Goal: Information Seeking & Learning: Learn about a topic

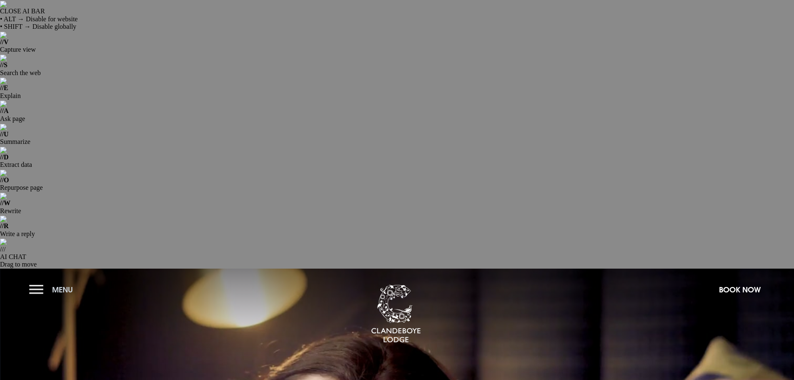
click at [31, 280] on button "Menu" at bounding box center [53, 289] width 48 height 18
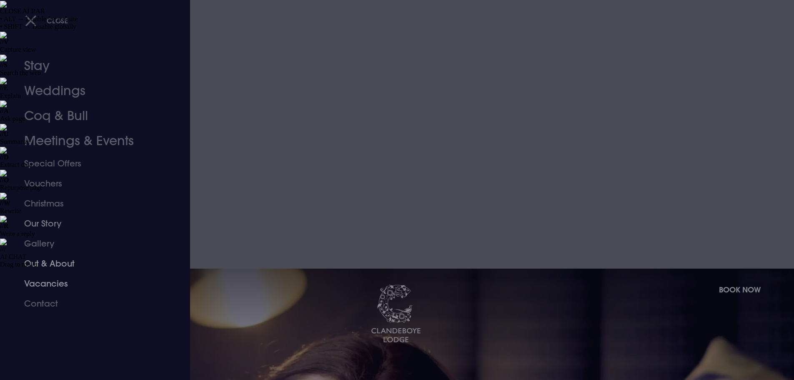
drag, startPoint x: 31, startPoint y: 281, endPoint x: 66, endPoint y: 265, distance: 39.0
click at [31, 281] on link "Vacancies" at bounding box center [90, 283] width 132 height 20
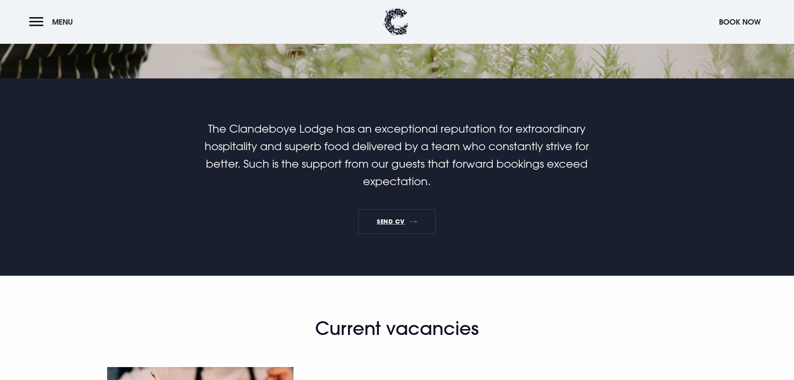
scroll to position [542, 0]
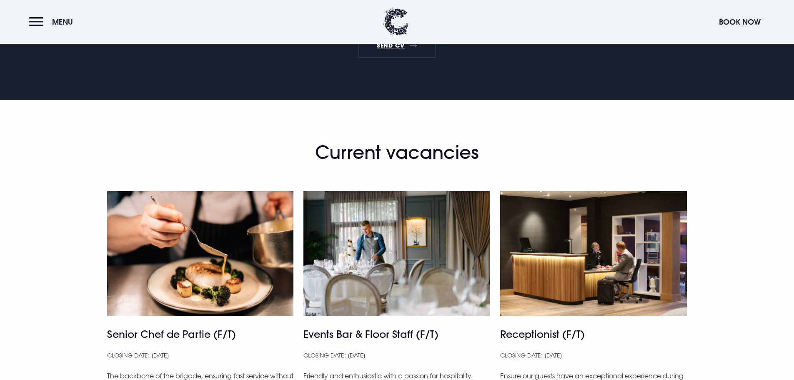
scroll to position [708, 0]
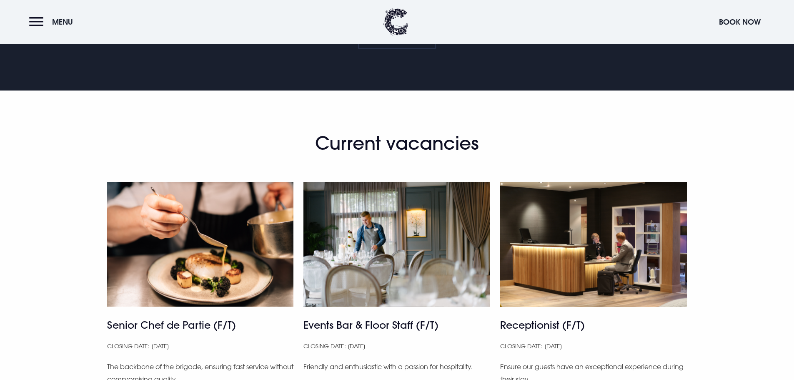
scroll to position [750, 0]
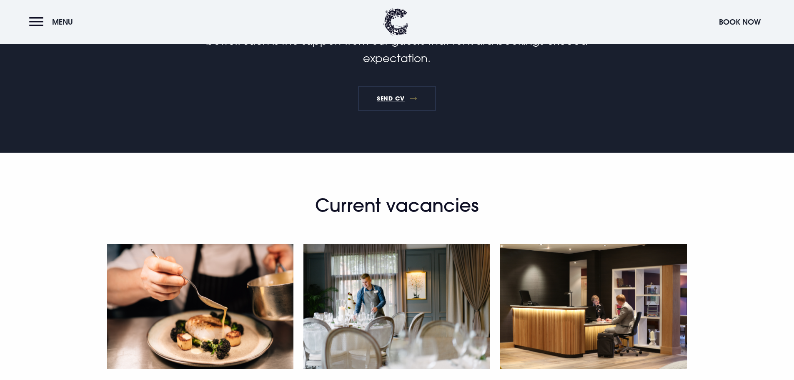
scroll to position [667, 0]
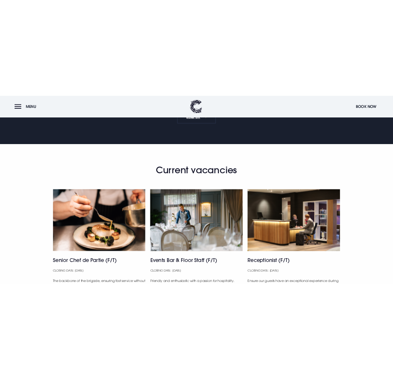
scroll to position [792, 0]
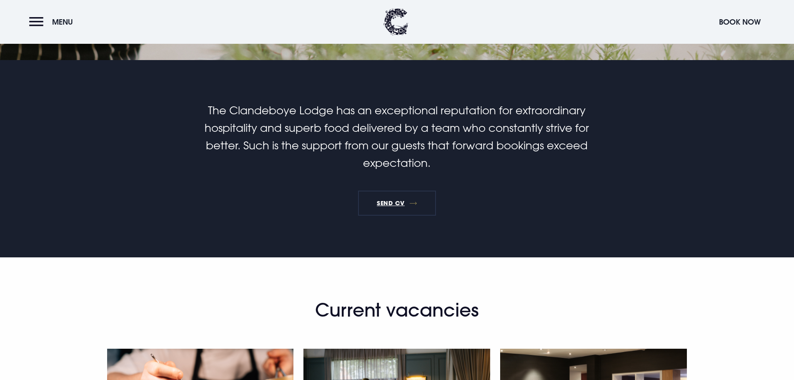
scroll to position [583, 0]
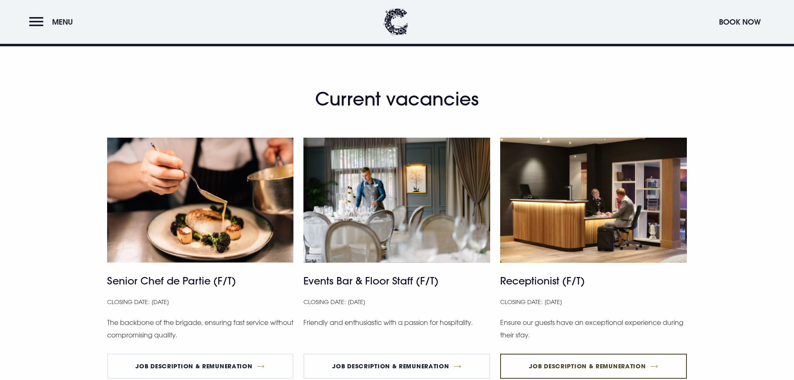
scroll to position [833, 0]
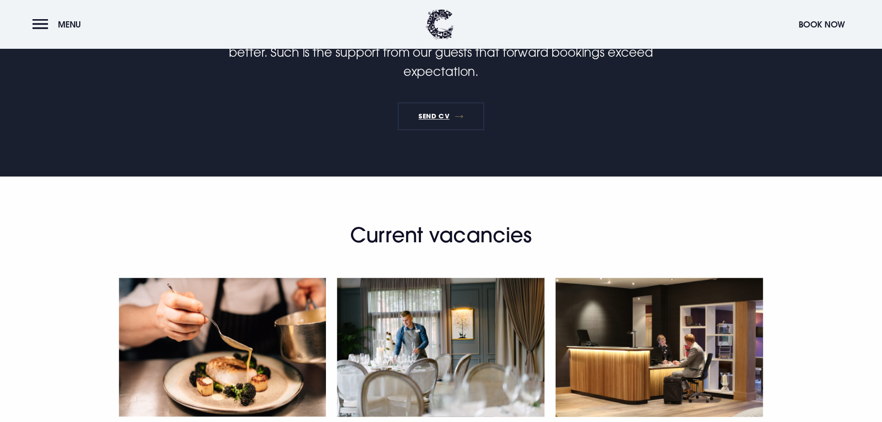
scroll to position [625, 0]
